Goal: Transaction & Acquisition: Purchase product/service

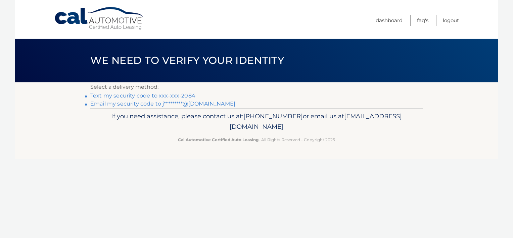
click at [189, 95] on link "Text my security code to xxx-xxx-2084" at bounding box center [142, 95] width 105 height 6
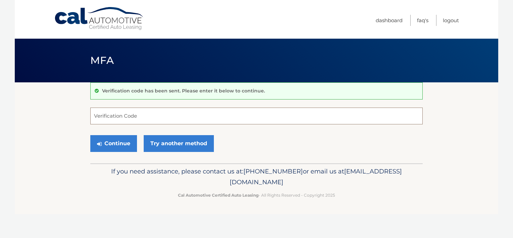
click at [100, 115] on input "Verification Code" at bounding box center [256, 115] width 332 height 17
click at [99, 115] on input "Verification Code" at bounding box center [256, 115] width 332 height 17
type input "034596"
click at [109, 142] on button "Continue" at bounding box center [113, 143] width 47 height 17
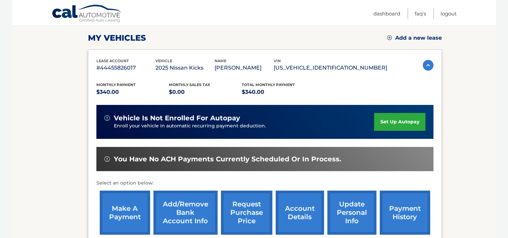
scroll to position [101, 0]
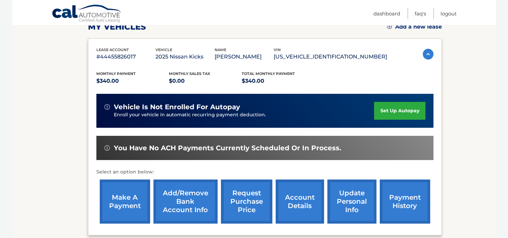
click at [121, 203] on link "make a payment" at bounding box center [125, 201] width 50 height 44
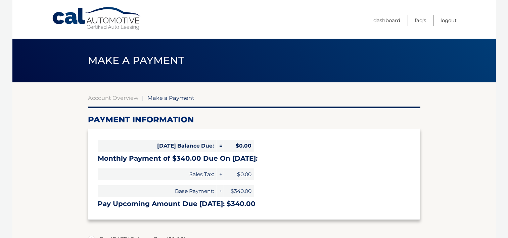
select select "NDBhZDkyMmEtY2U3Mi00ZTAyLWJmNmEtZmNiN2QwZWZkOGYx"
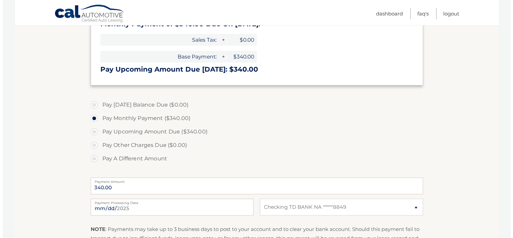
scroll to position [235, 0]
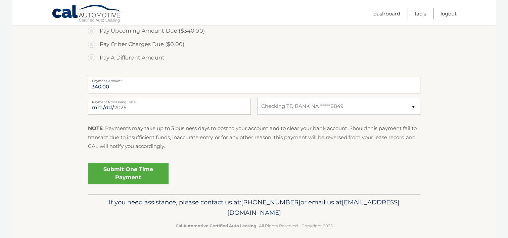
click at [129, 173] on link "Submit One Time Payment" at bounding box center [128, 172] width 81 height 21
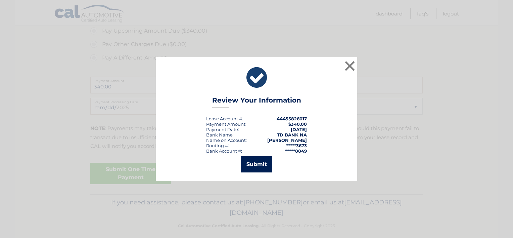
click at [254, 164] on button "Submit" at bounding box center [256, 164] width 31 height 16
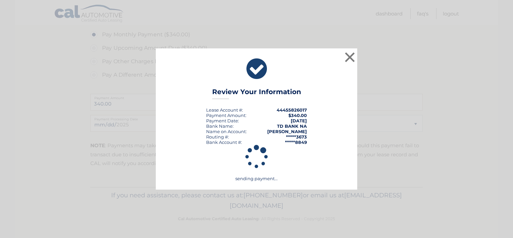
scroll to position [217, 0]
